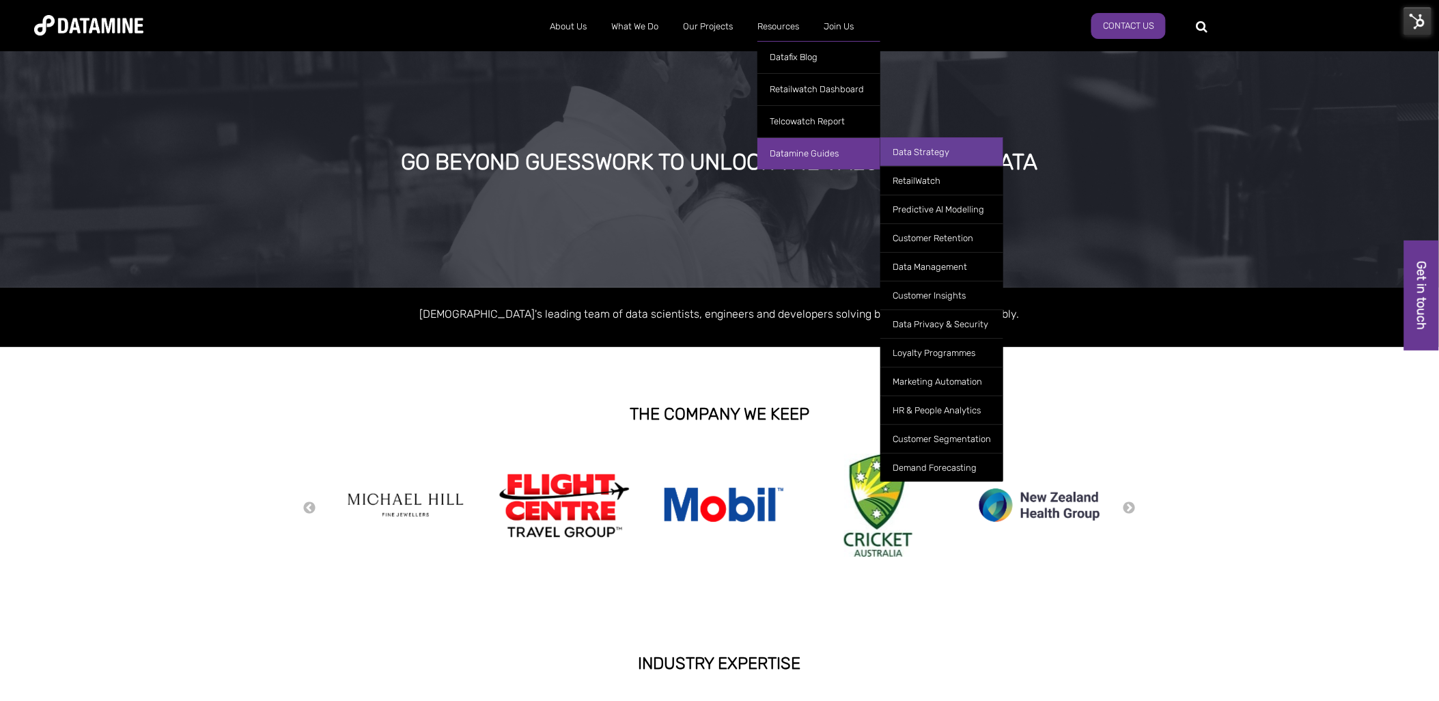
click at [956, 150] on link "Data Strategy" at bounding box center [941, 151] width 123 height 29
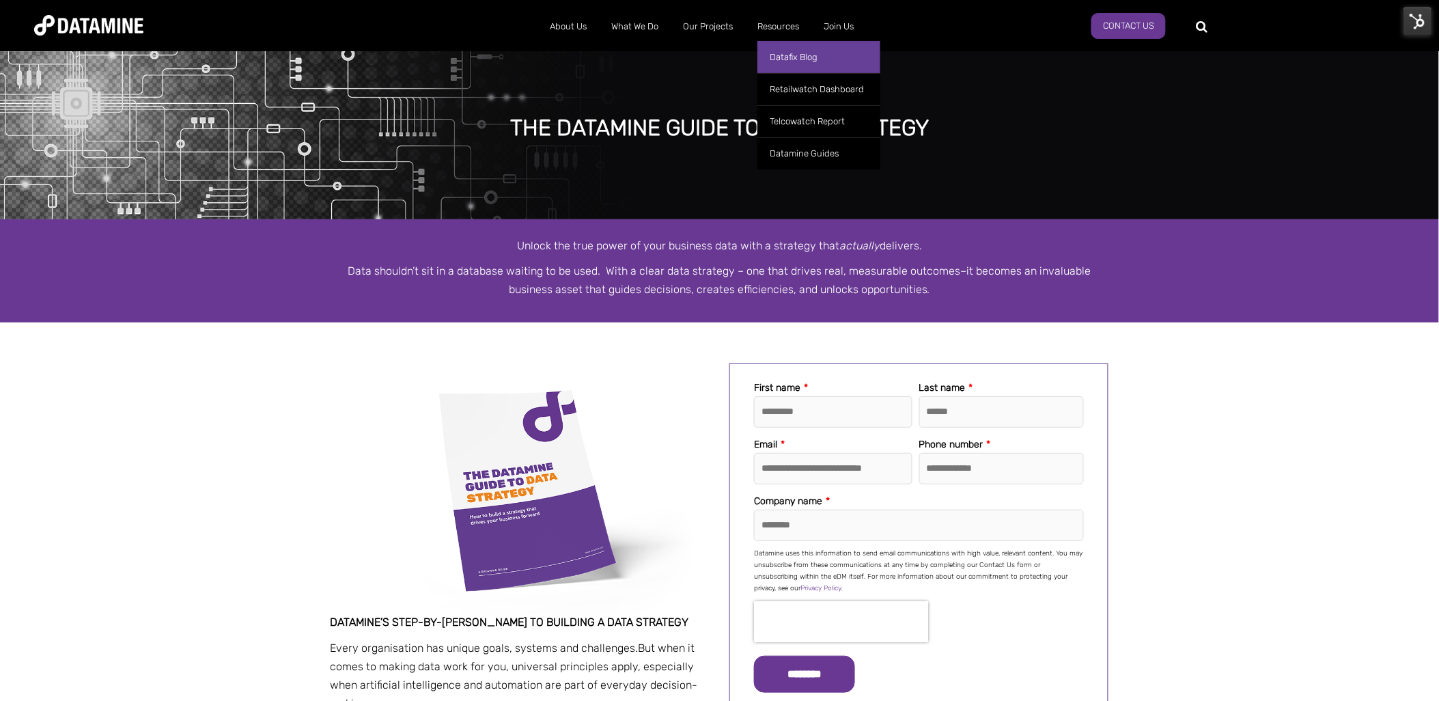
click at [802, 51] on link "Datafix Blog" at bounding box center [818, 57] width 123 height 32
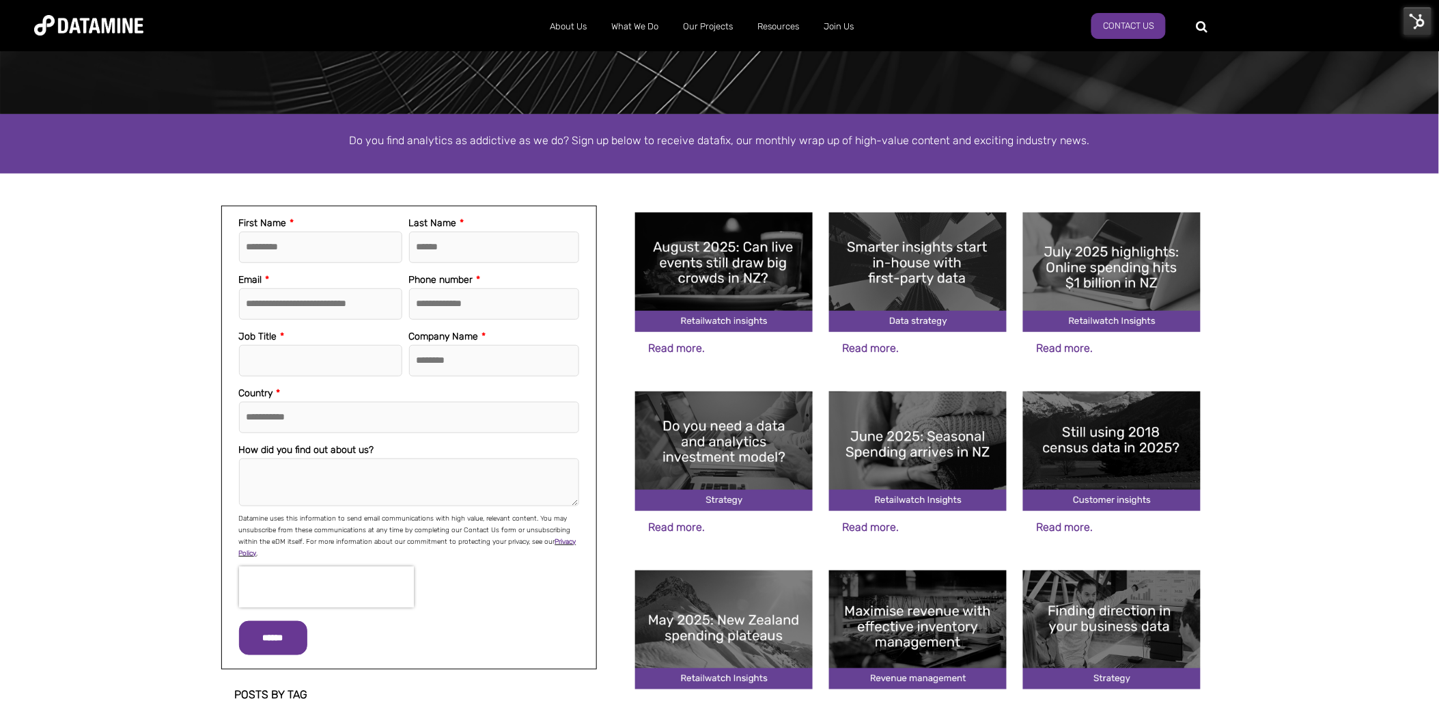
scroll to position [303, 0]
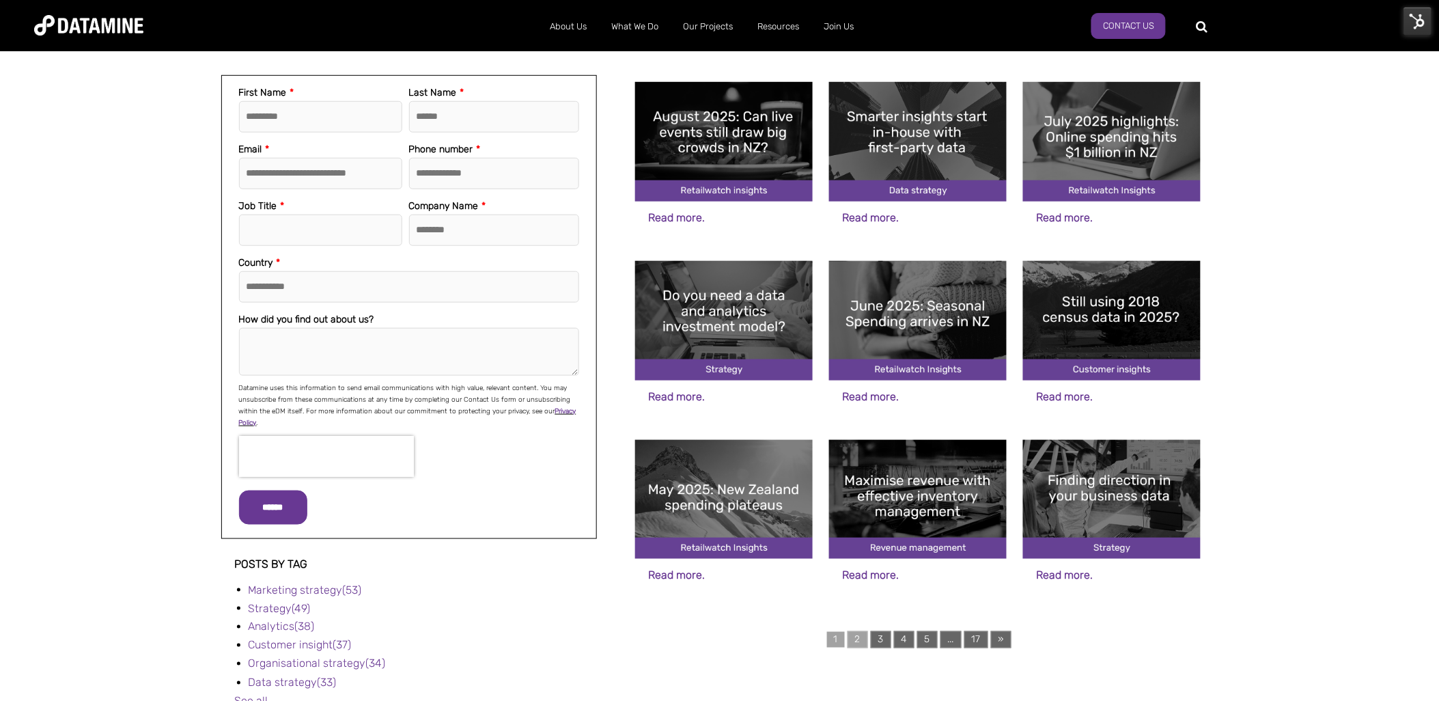
click at [856, 636] on link "2" at bounding box center [857, 639] width 20 height 17
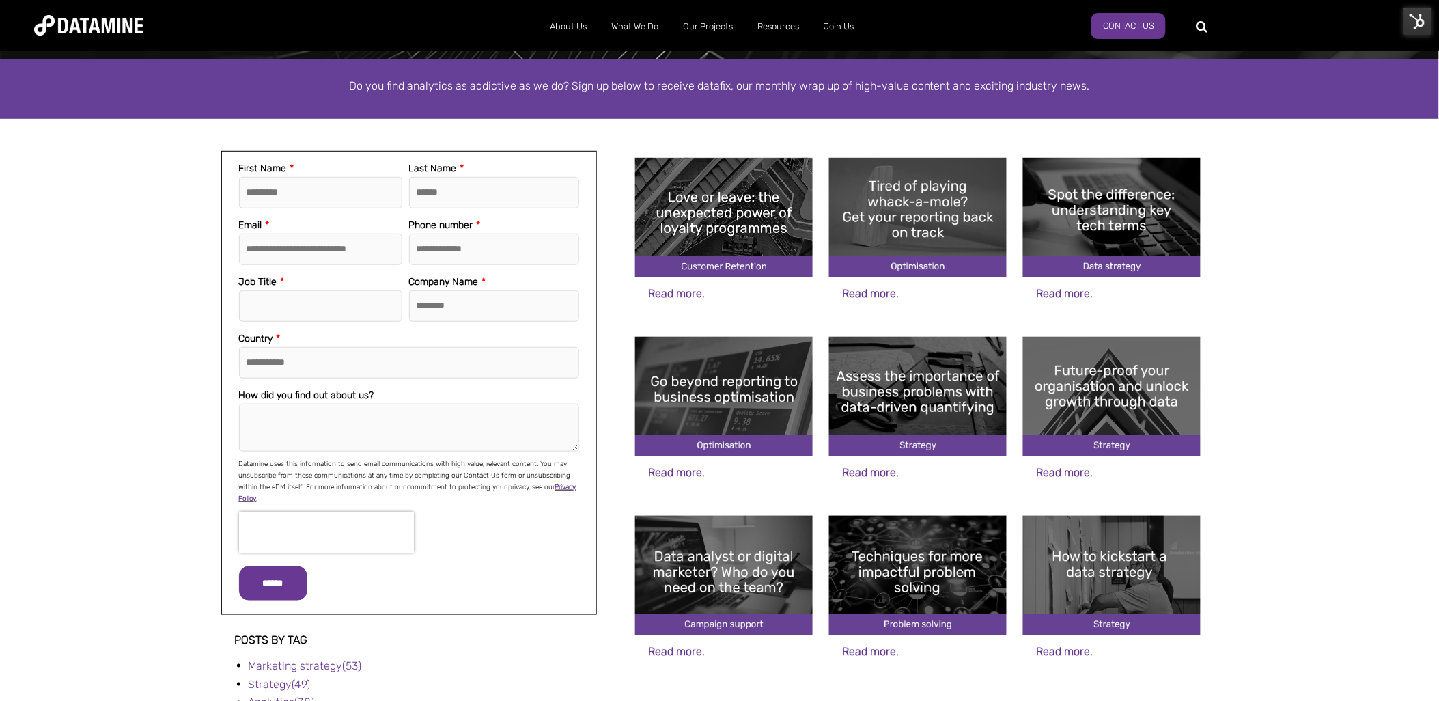
scroll to position [303, 0]
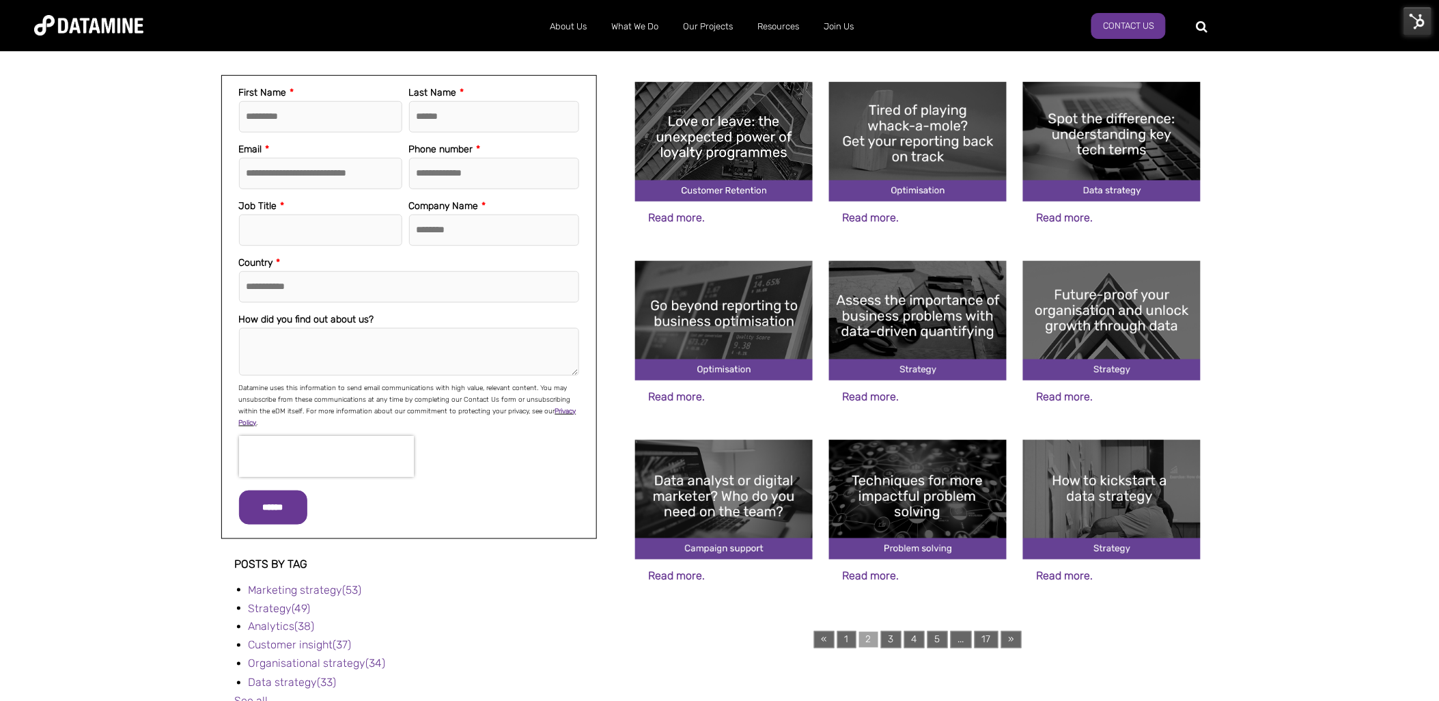
click at [1111, 507] on img at bounding box center [1112, 499] width 178 height 119
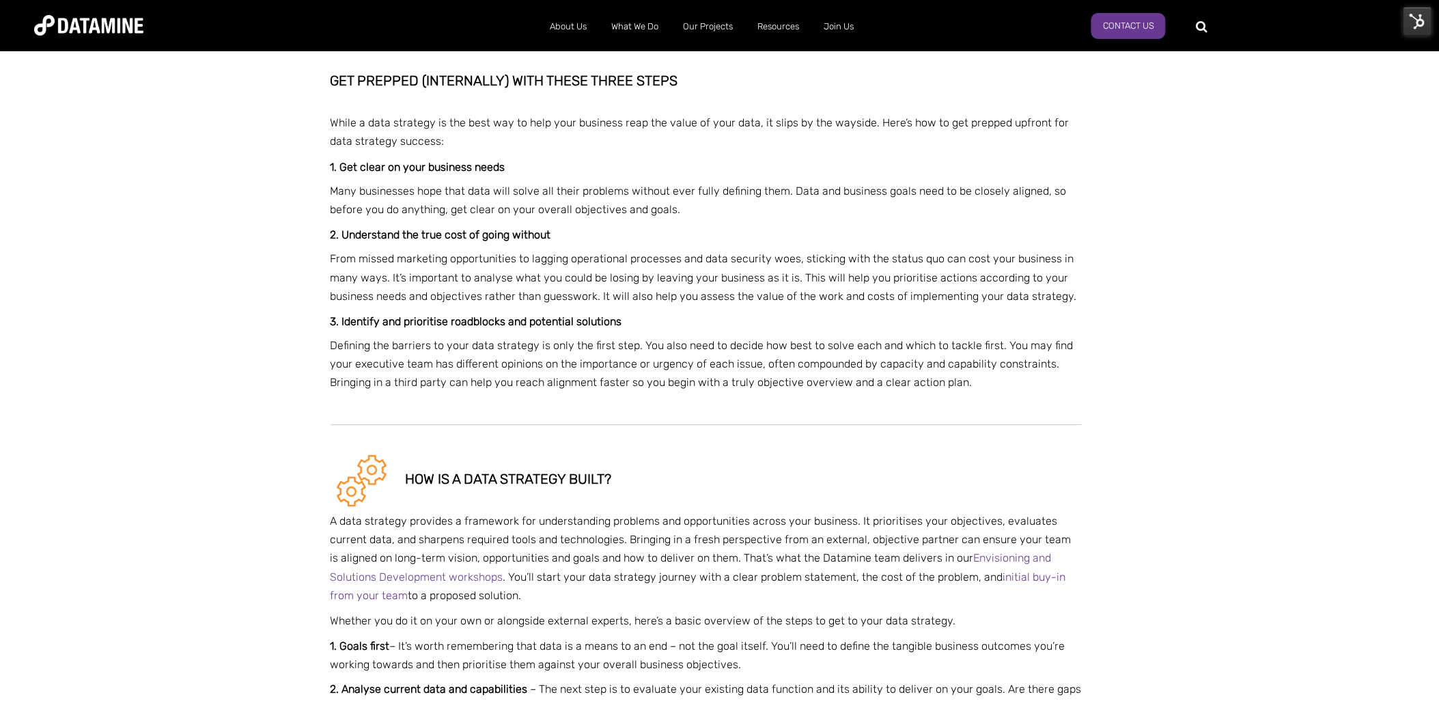
scroll to position [985, 0]
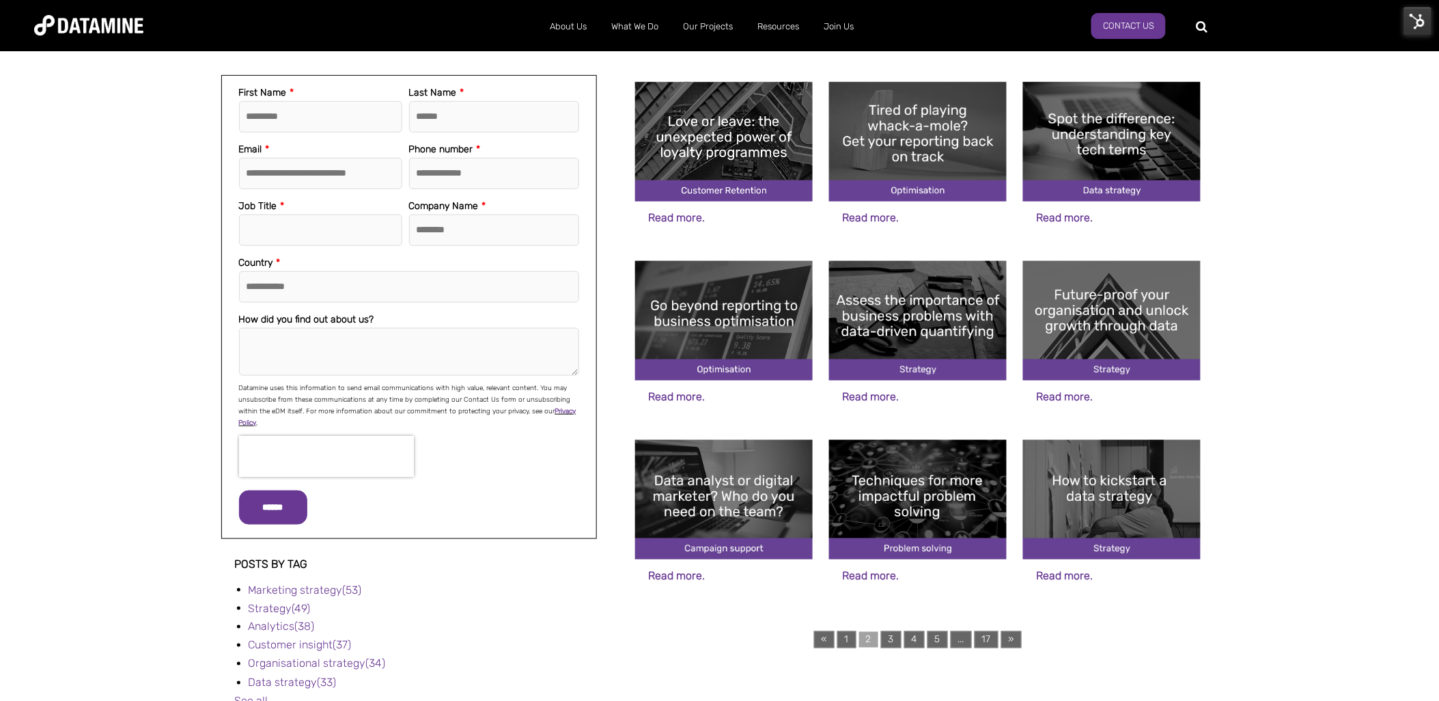
scroll to position [379, 0]
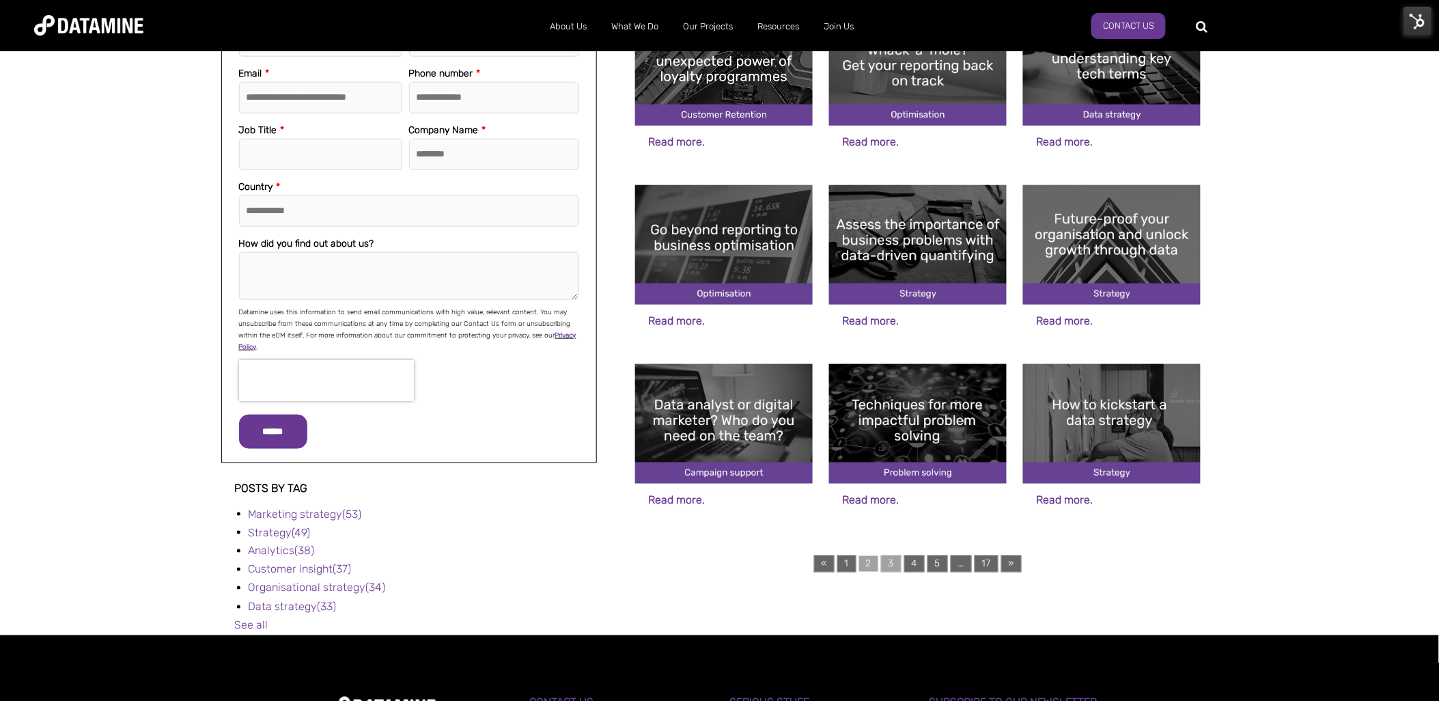
click at [892, 563] on link "3" at bounding box center [891, 563] width 20 height 17
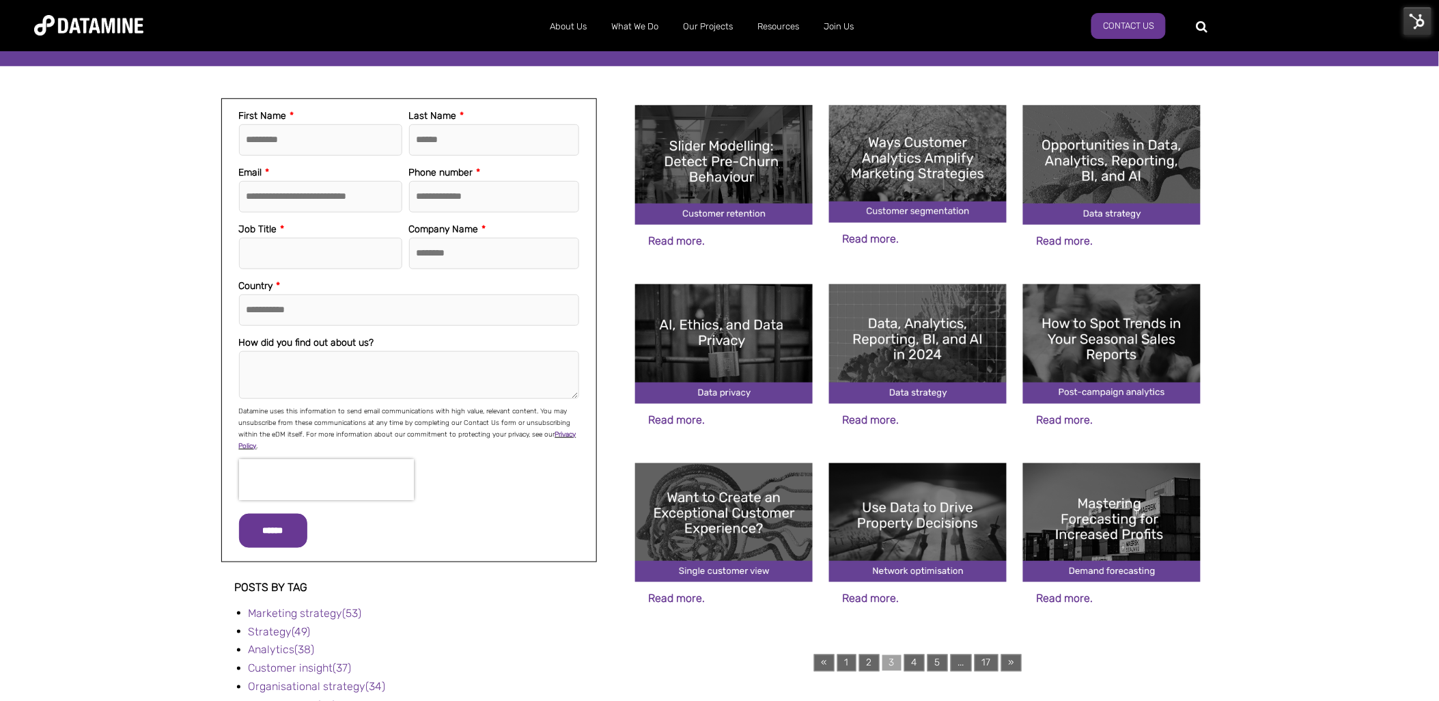
scroll to position [303, 0]
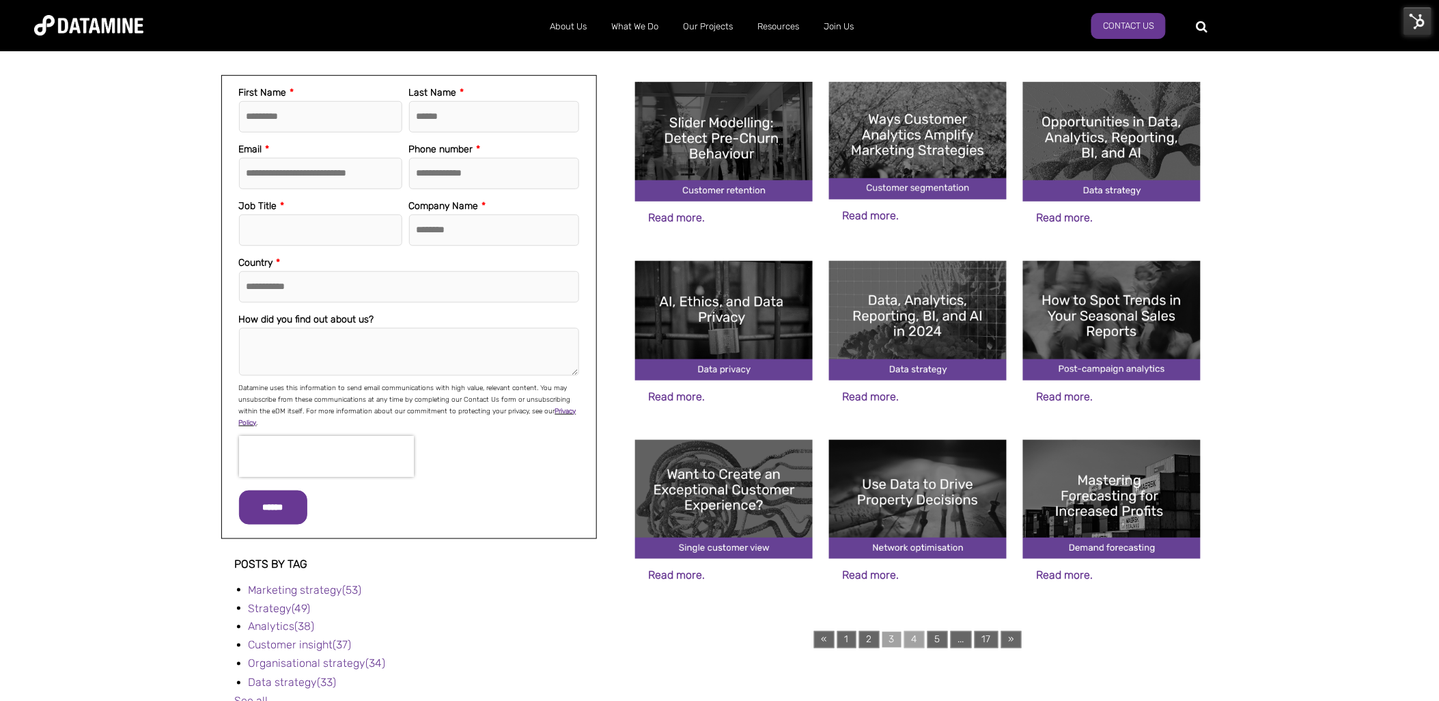
click at [916, 638] on link "4" at bounding box center [914, 639] width 20 height 17
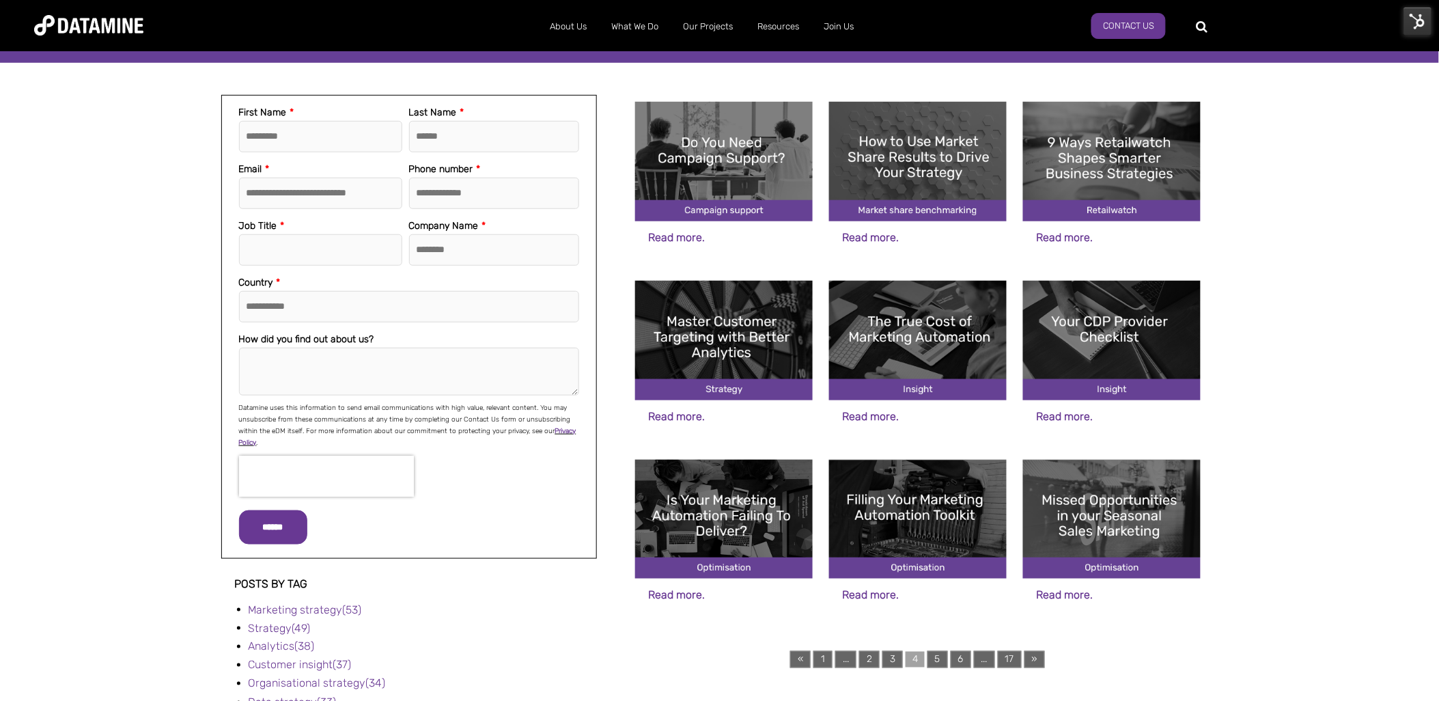
scroll to position [303, 0]
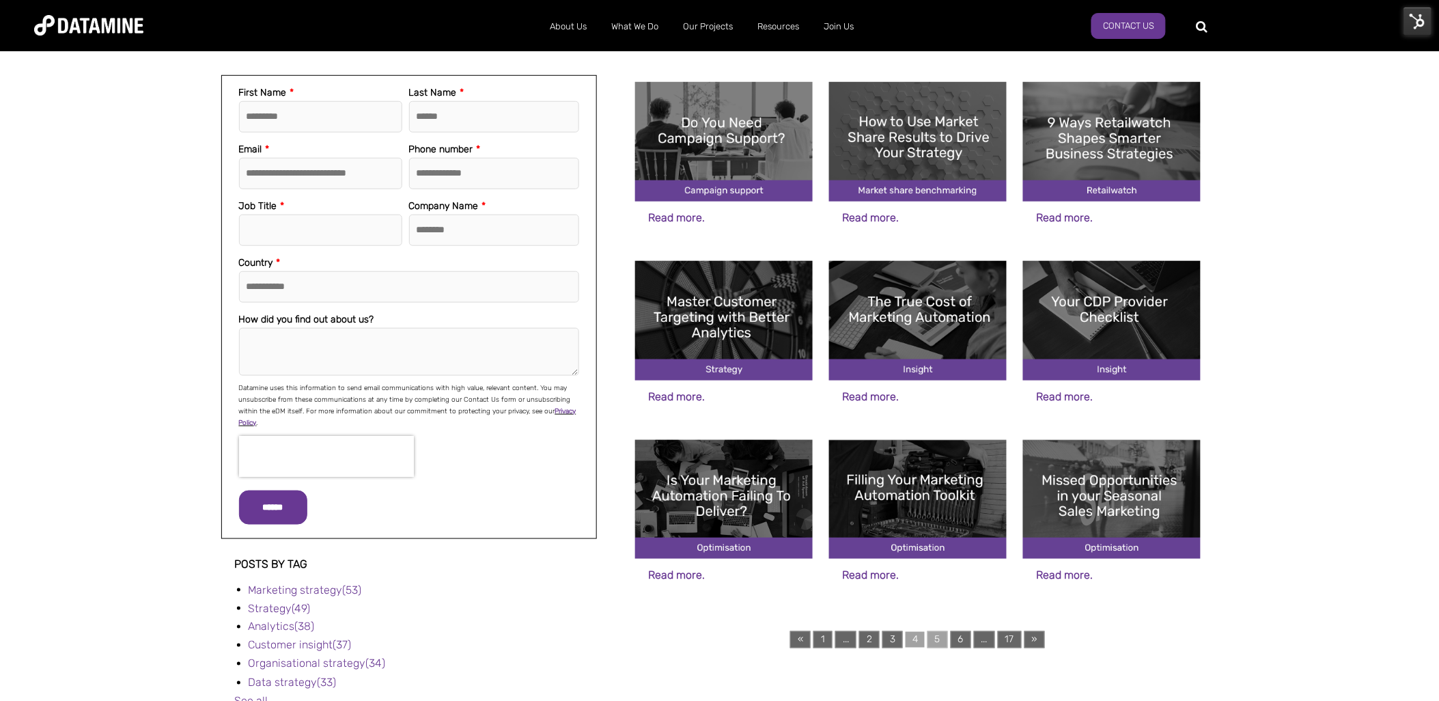
click at [939, 638] on link "5" at bounding box center [937, 639] width 20 height 17
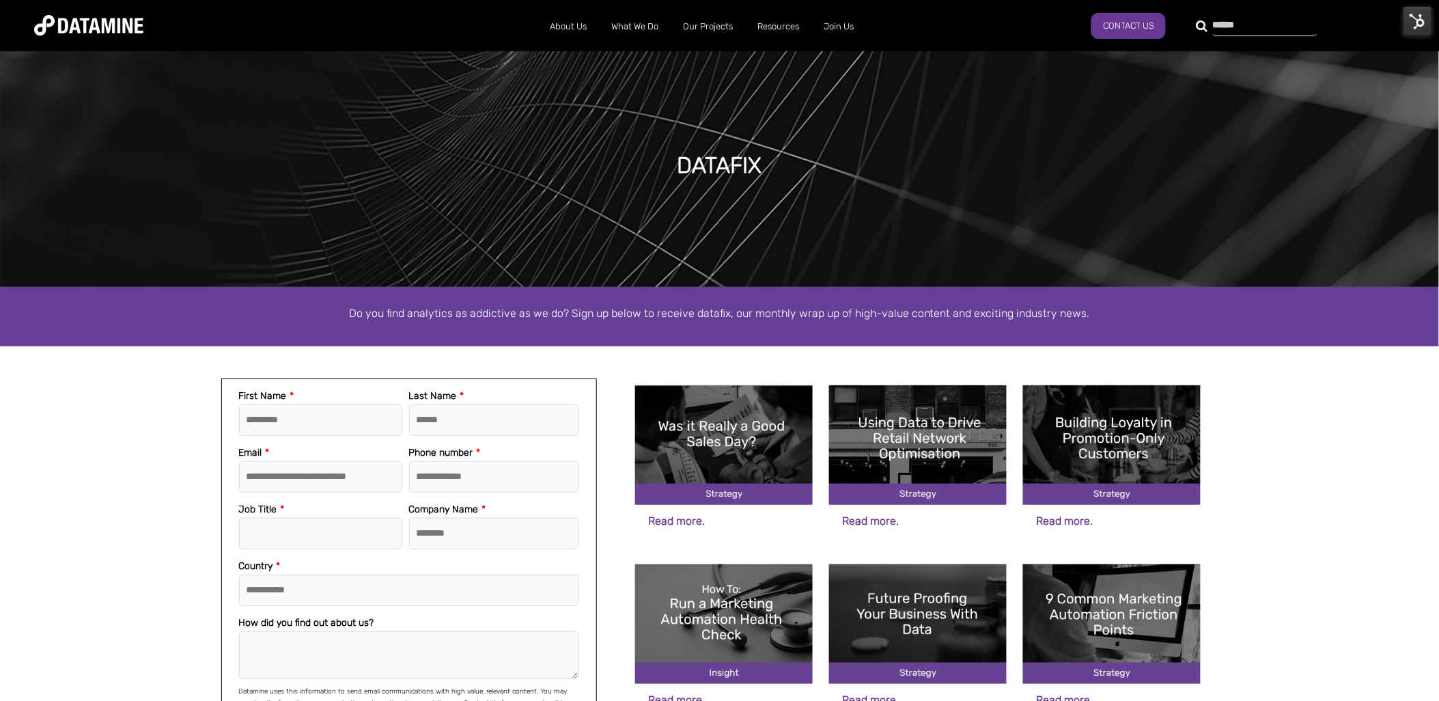
click at [1204, 30] on div at bounding box center [1256, 25] width 104 height 22
type input "**********"
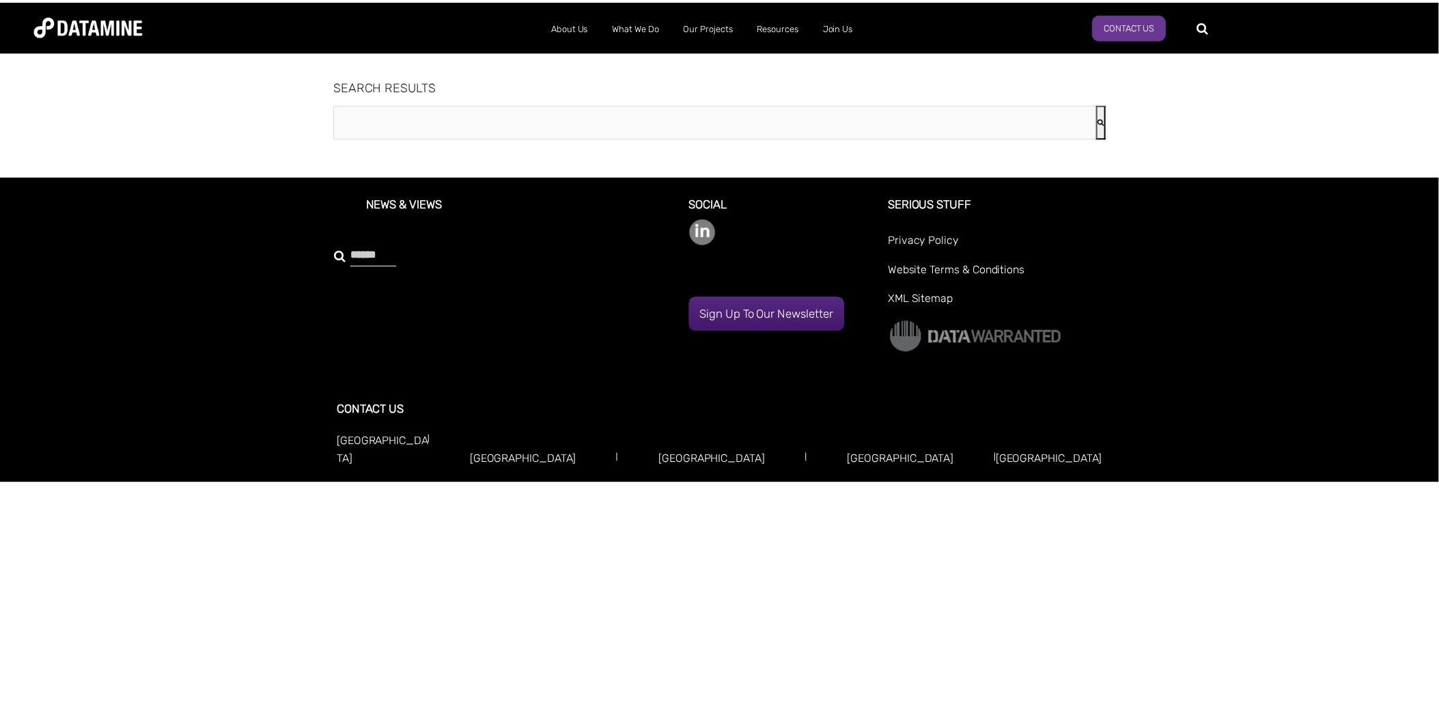
type input "**********"
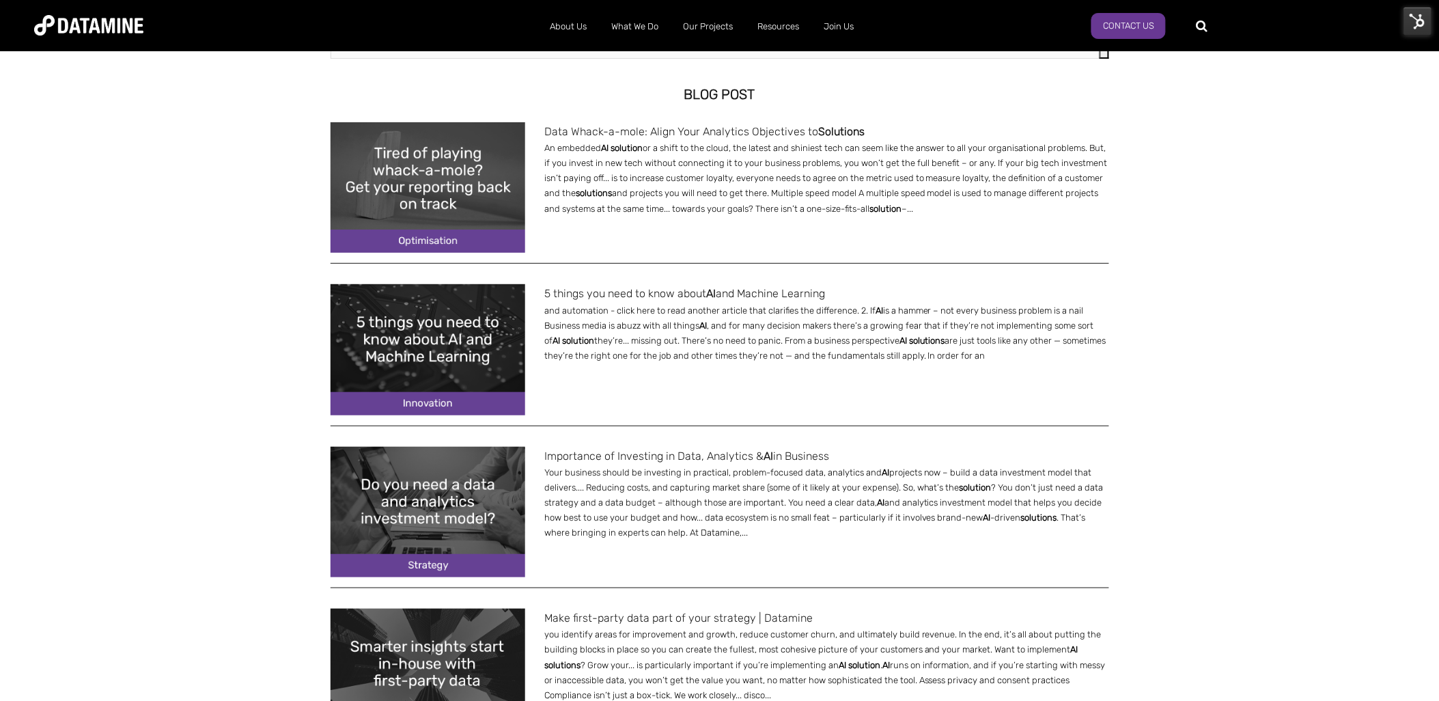
scroll to position [152, 0]
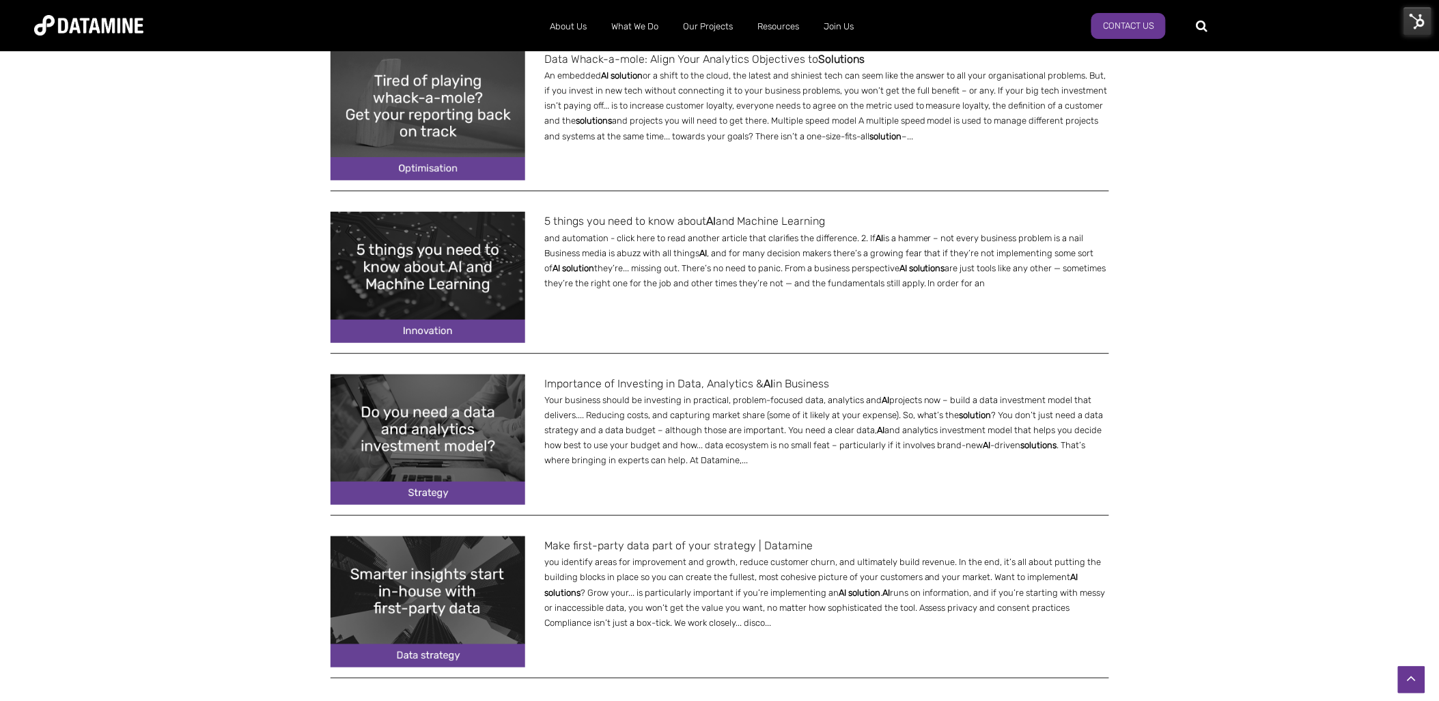
click at [445, 283] on img at bounding box center [427, 277] width 195 height 130
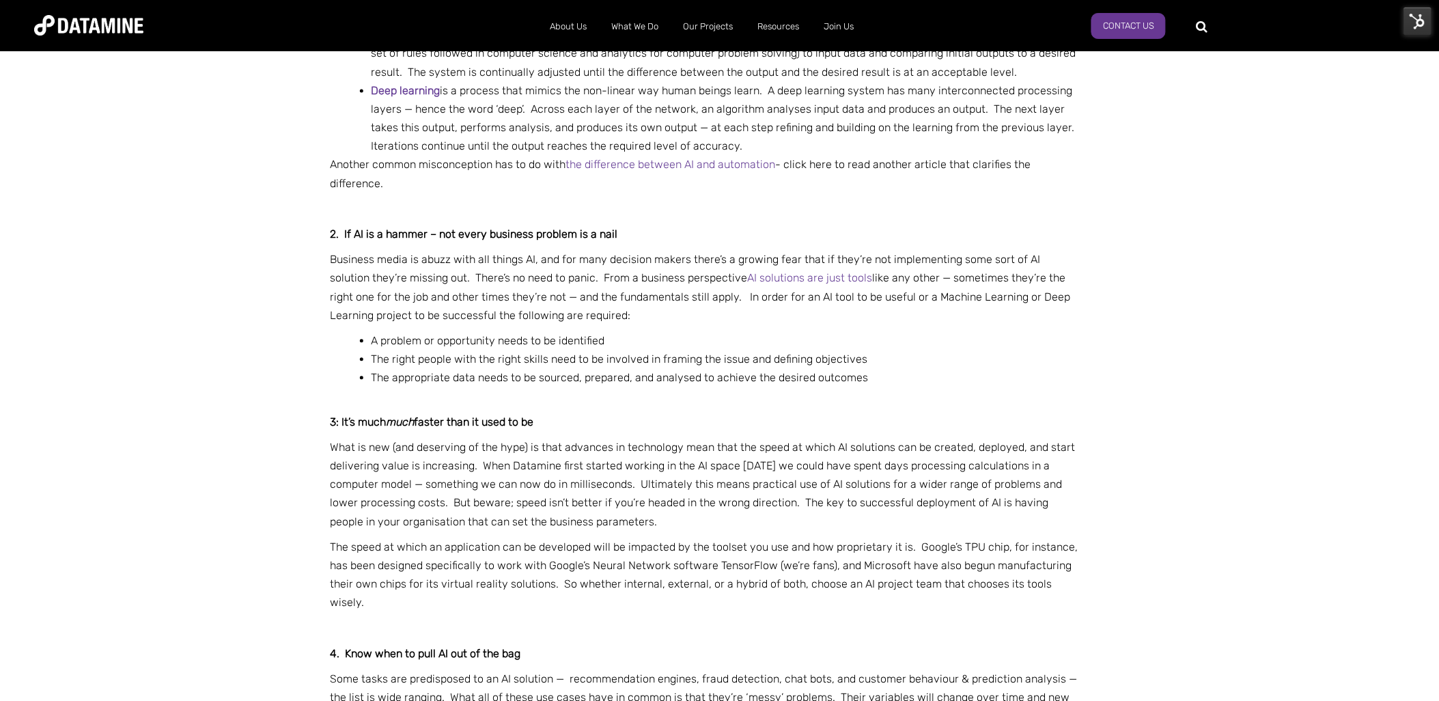
scroll to position [1441, 0]
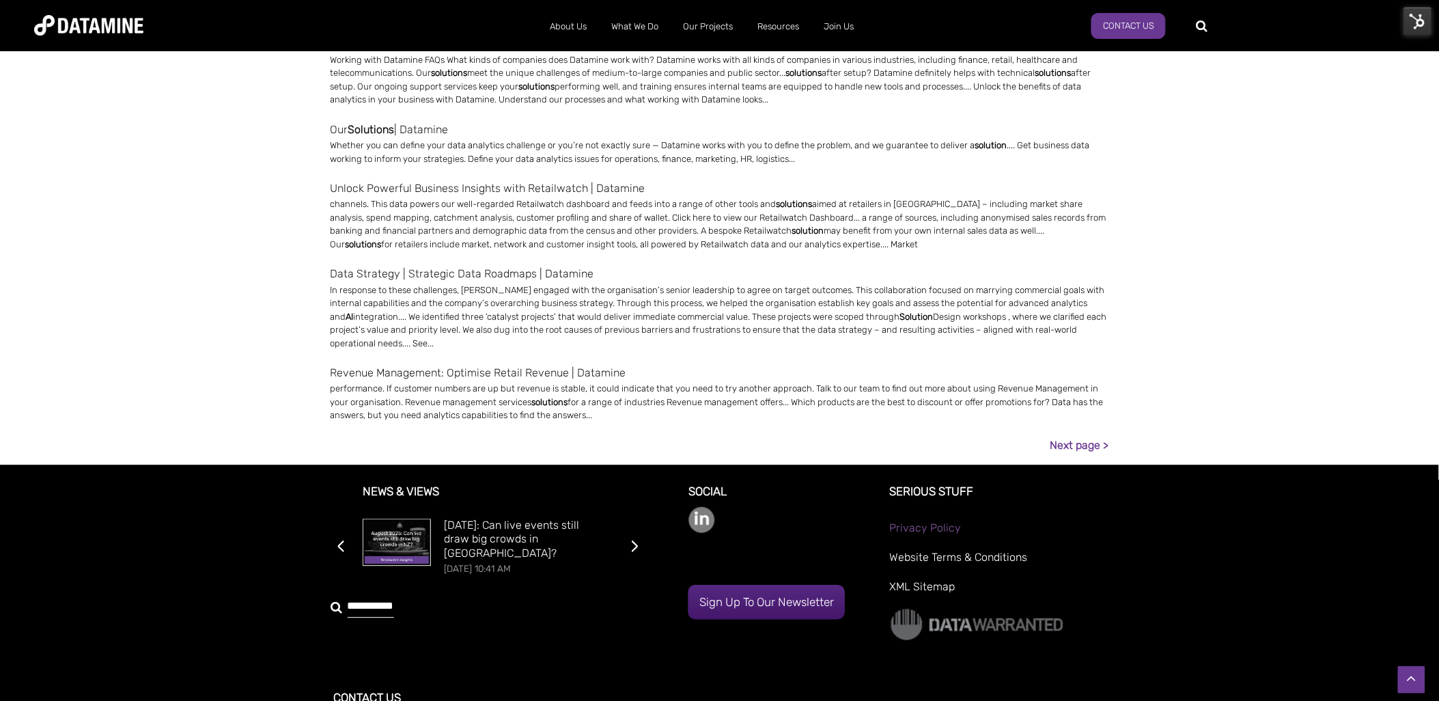
scroll to position [910, 0]
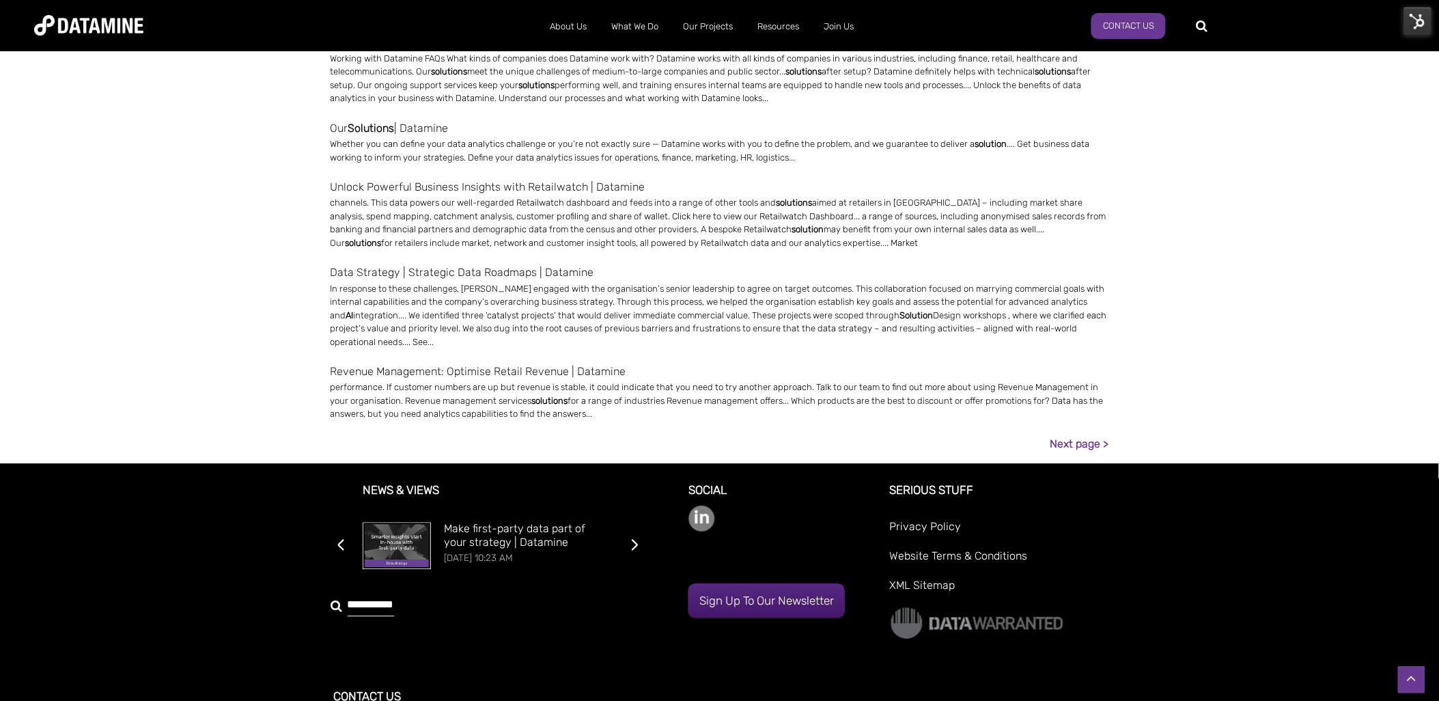
click at [1070, 433] on li "Revenue Management: Optimise Retail Revenue | Datamine performance. If customer…" at bounding box center [719, 399] width 778 height 72
click at [1076, 440] on link "Next page >" at bounding box center [1079, 444] width 59 height 18
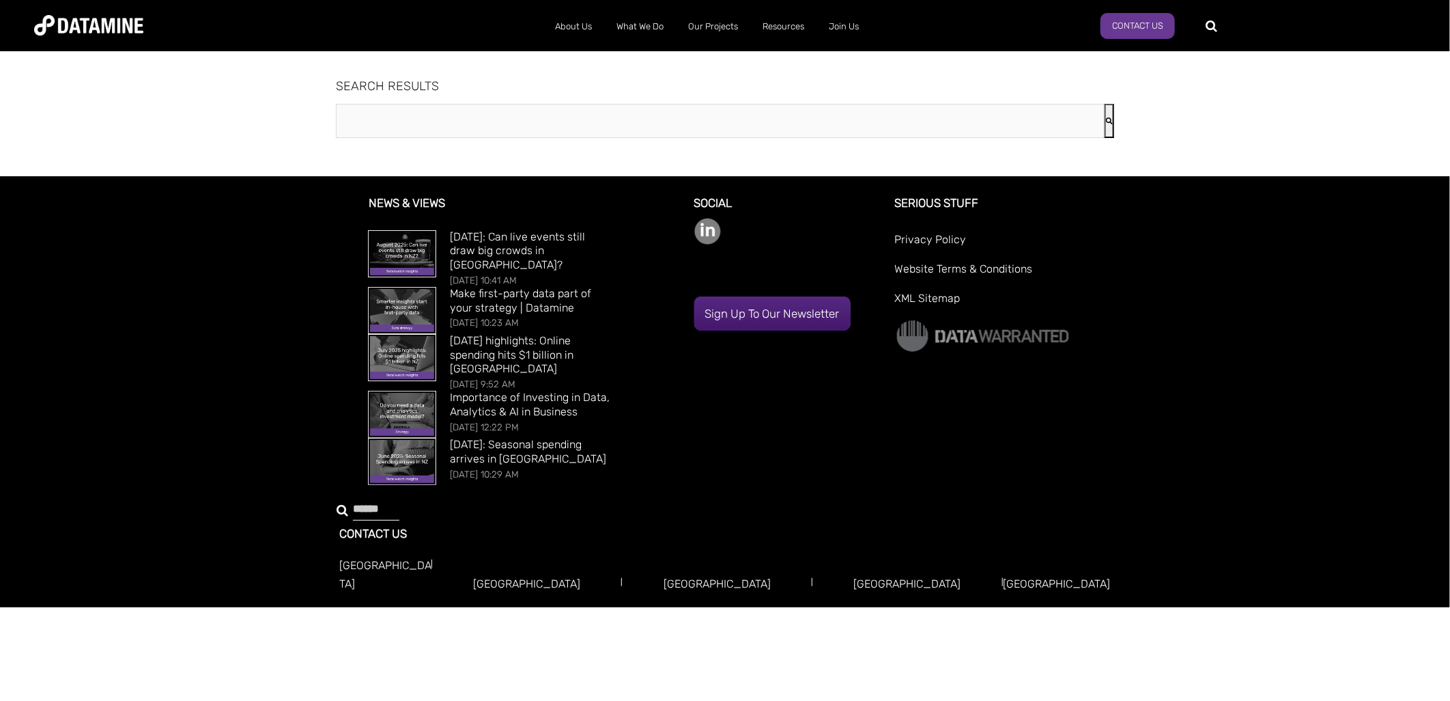
type input "**********"
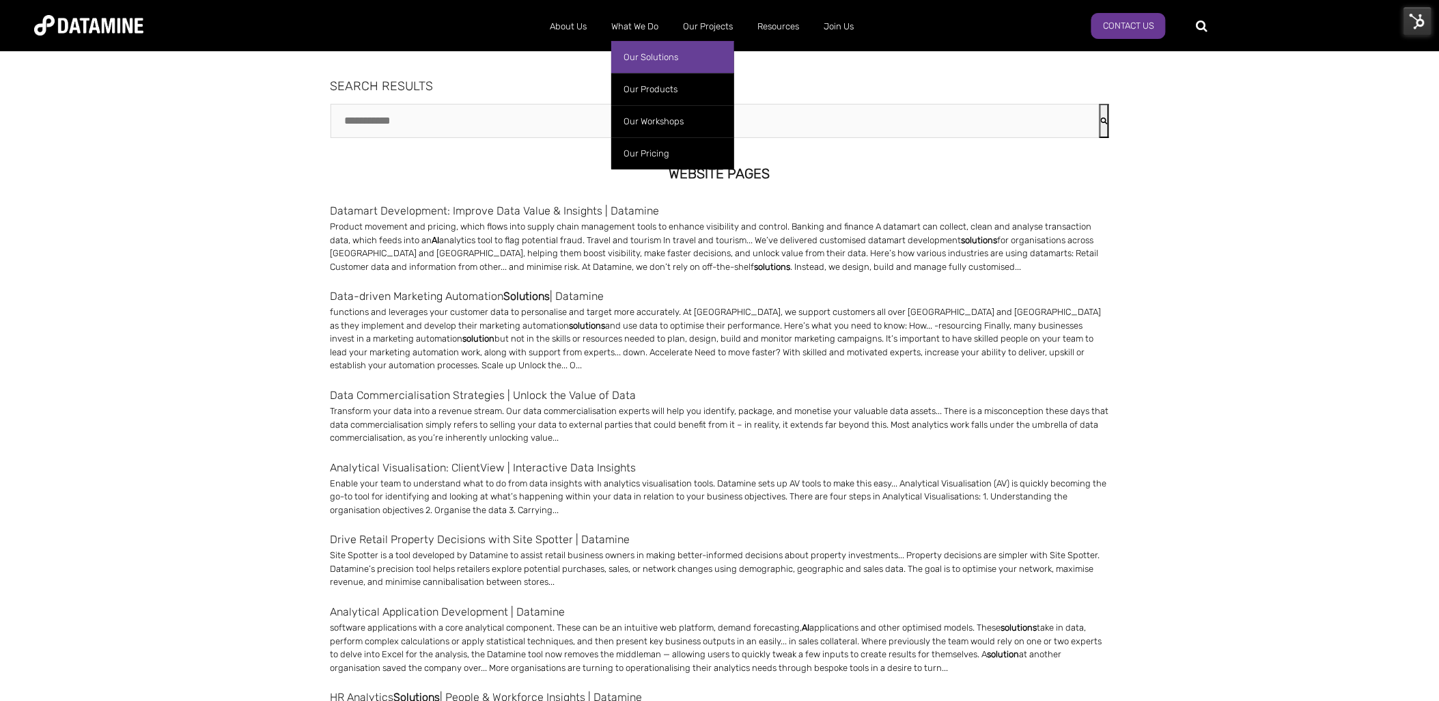
click at [655, 59] on link "Our Solutions" at bounding box center [672, 57] width 123 height 32
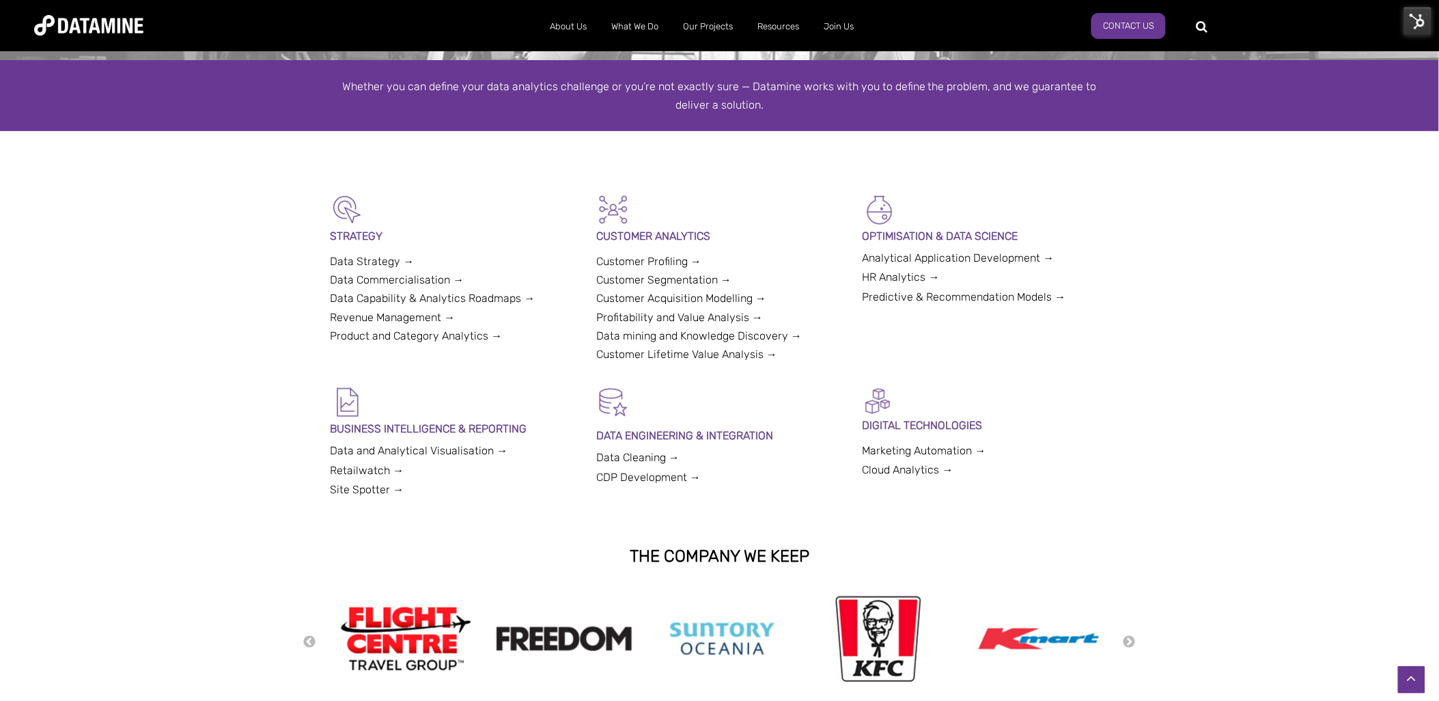
click at [942, 300] on link "Predictive & Recommendation Models →" at bounding box center [963, 296] width 203 height 13
